Goal: Find specific page/section: Find specific page/section

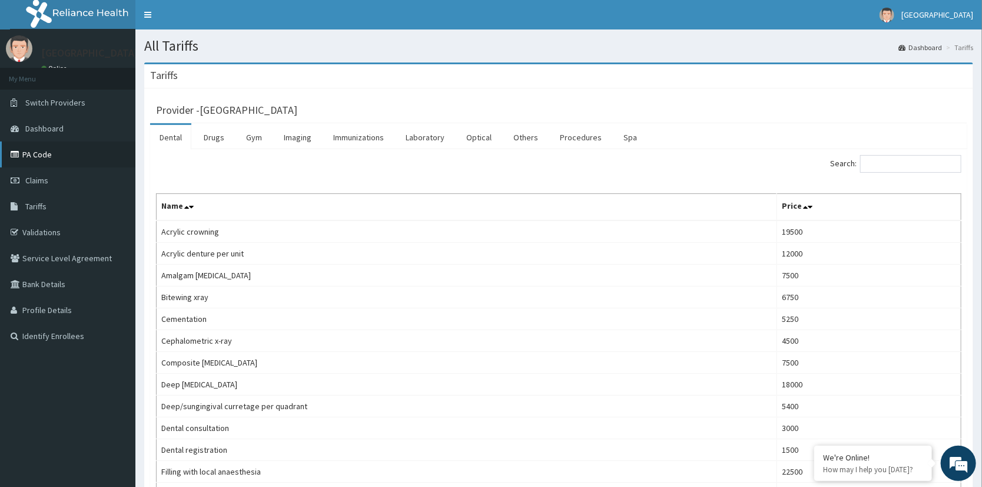
click at [33, 150] on link "PA Code" at bounding box center [67, 154] width 135 height 26
click at [290, 135] on link "Imaging" at bounding box center [297, 137] width 47 height 25
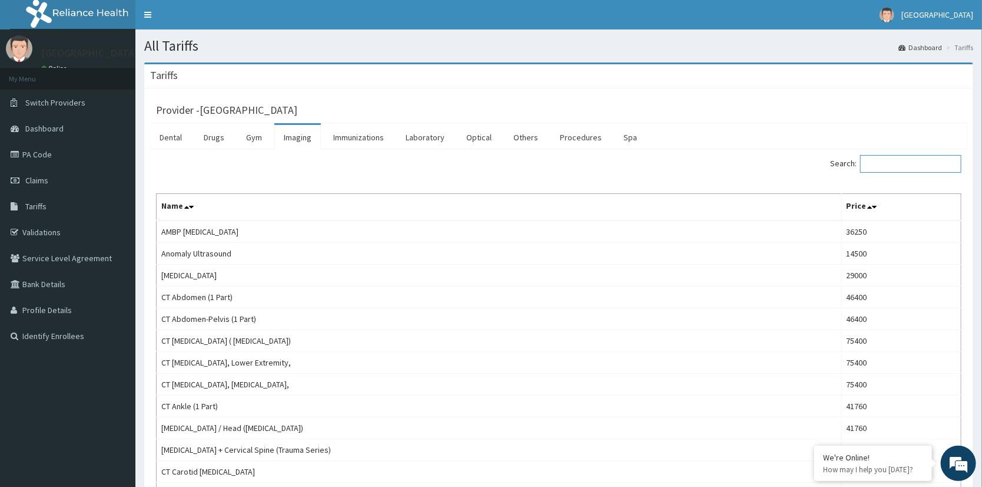
click at [900, 163] on input "Search:" at bounding box center [911, 164] width 101 height 18
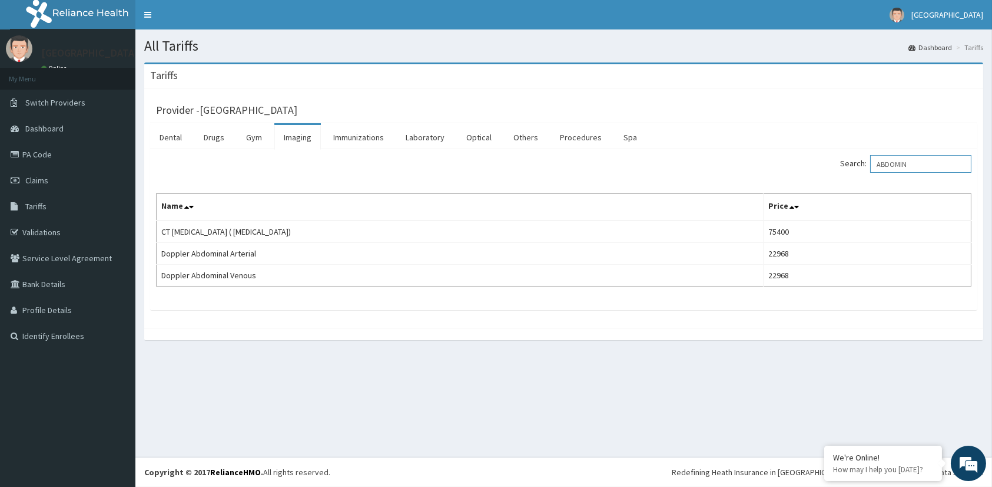
drag, startPoint x: 921, startPoint y: 162, endPoint x: 826, endPoint y: 170, distance: 95.2
click at [826, 170] on div "Search: ABDOMIN" at bounding box center [772, 165] width 399 height 21
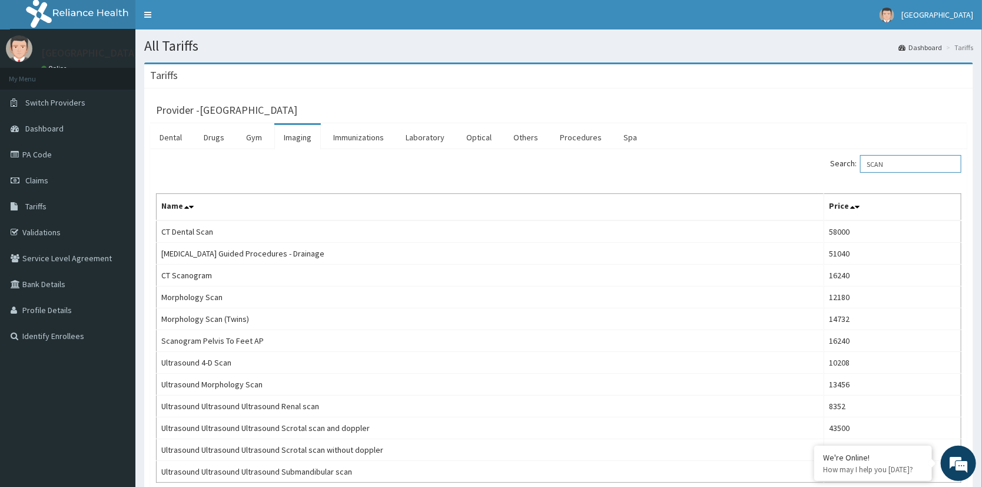
drag, startPoint x: 991, startPoint y: 137, endPoint x: 986, endPoint y: 119, distance: 18.4
click at [982, 119] on html "R EL Toggle navigation [GEOGRAPHIC_DATA] - [EMAIL_ADDRESS][DOMAIN_NAME] Member …" at bounding box center [491, 293] width 982 height 587
drag, startPoint x: 913, startPoint y: 167, endPoint x: 803, endPoint y: 158, distance: 110.5
click at [803, 158] on div "Search: SCAN" at bounding box center [765, 165] width 394 height 21
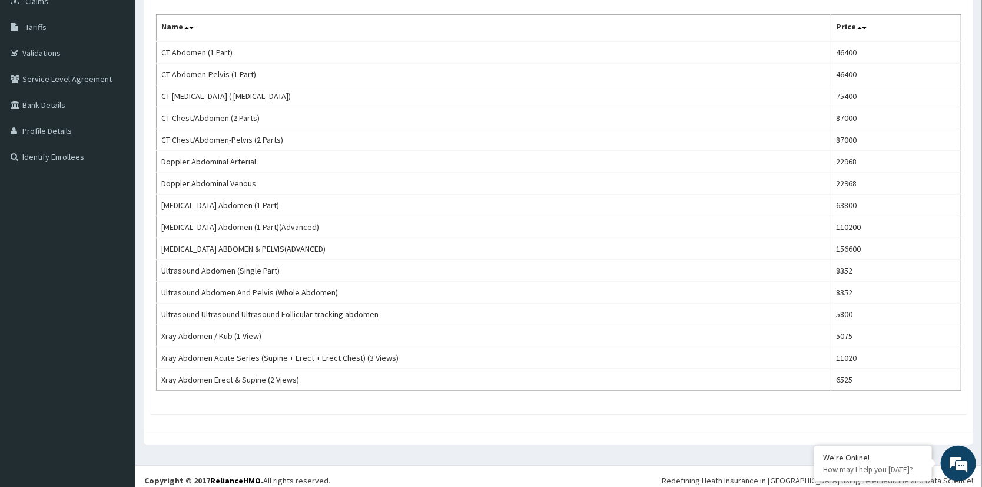
scroll to position [184, 0]
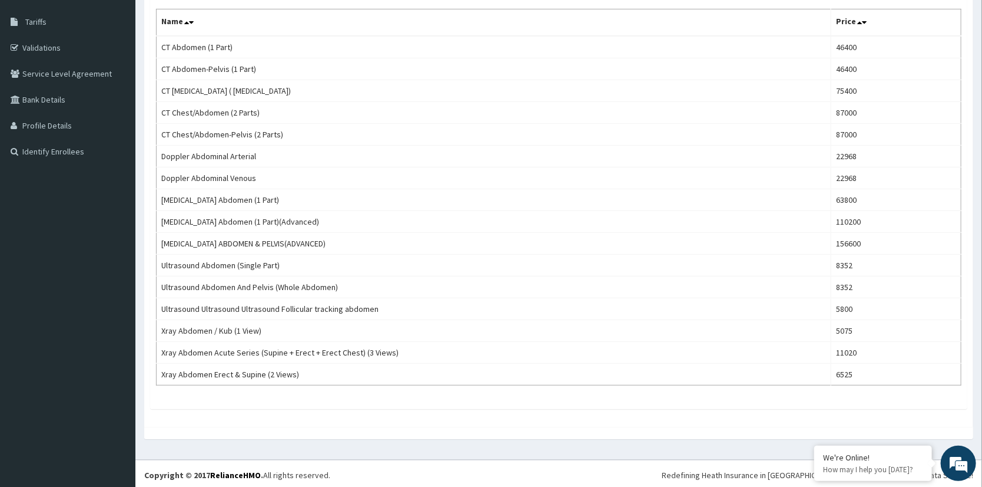
type input "ABDO"
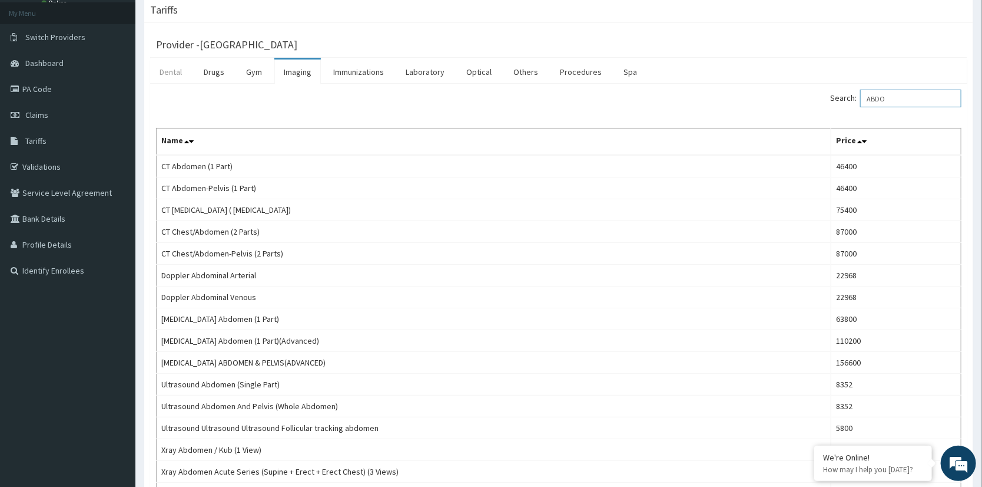
scroll to position [64, 0]
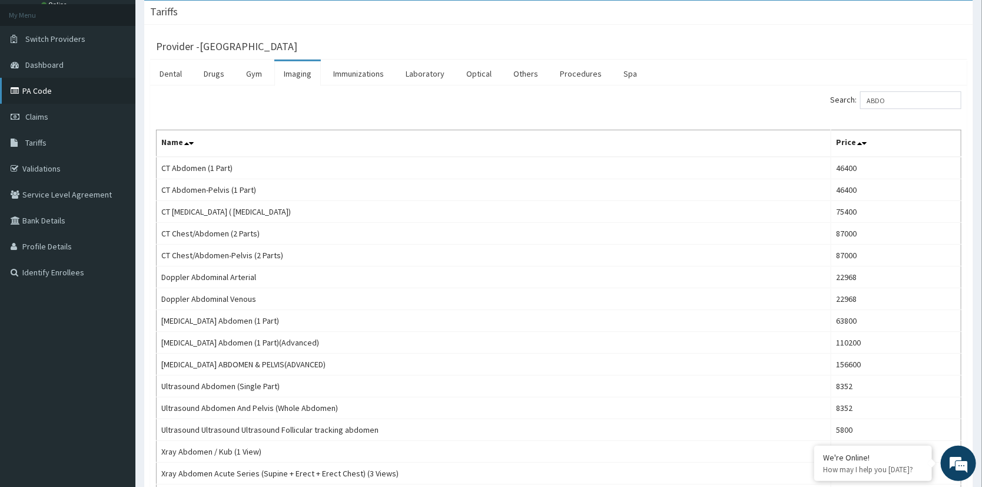
click at [37, 86] on link "PA Code" at bounding box center [67, 91] width 135 height 26
